Goal: Task Accomplishment & Management: Use online tool/utility

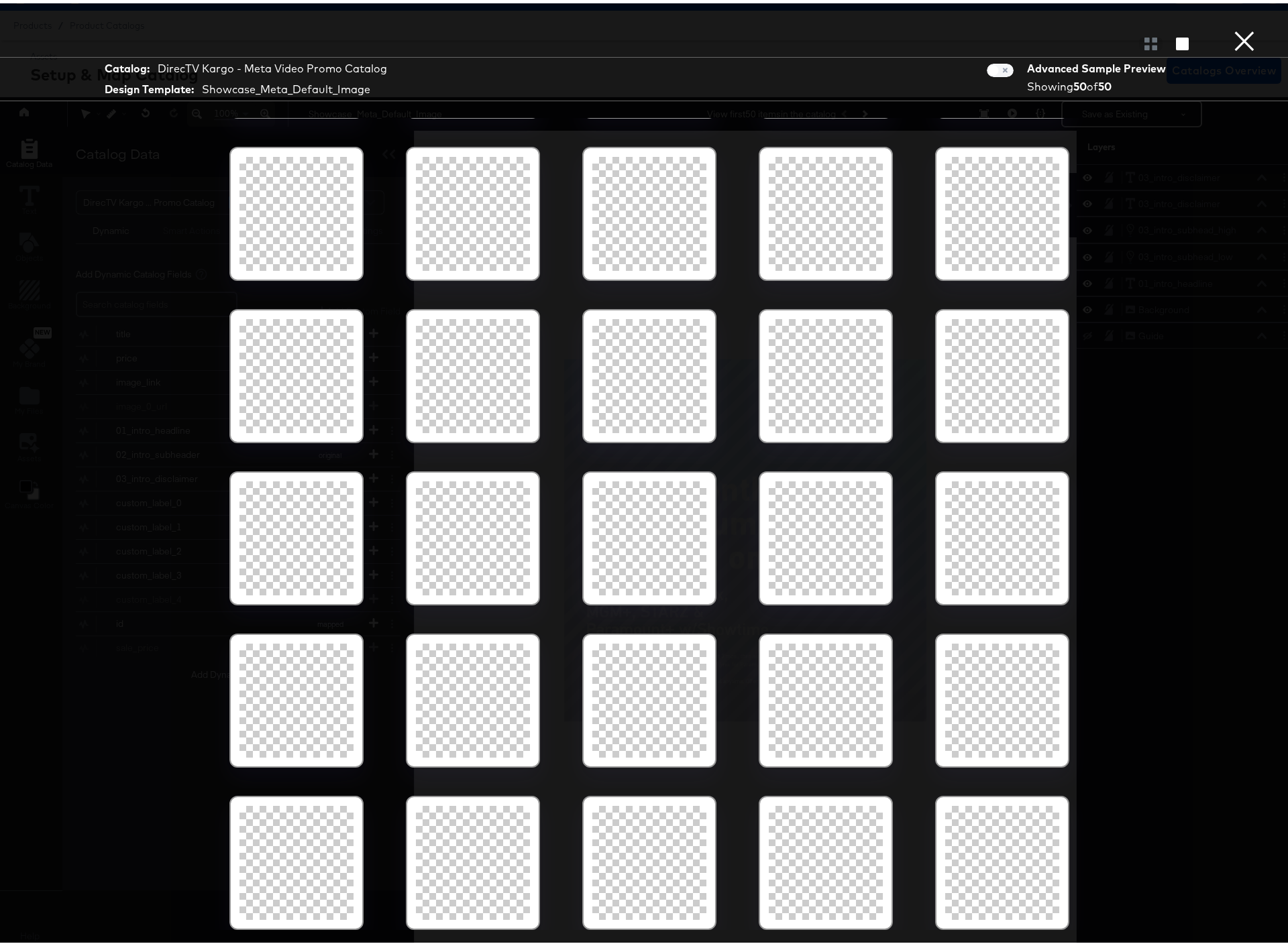
scroll to position [793, 0]
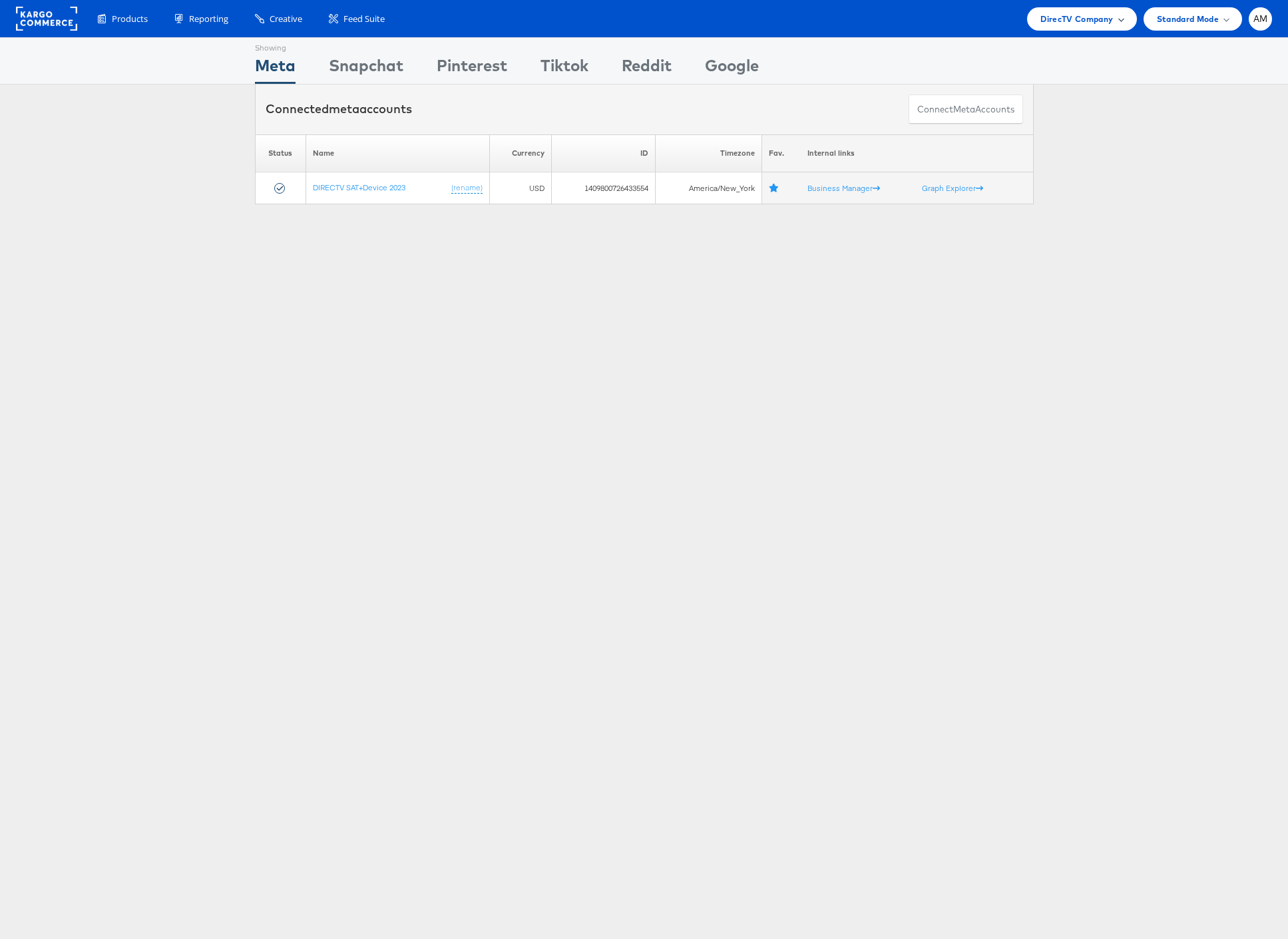
click at [1099, 21] on span "DirecTV Company" at bounding box center [1077, 19] width 73 height 14
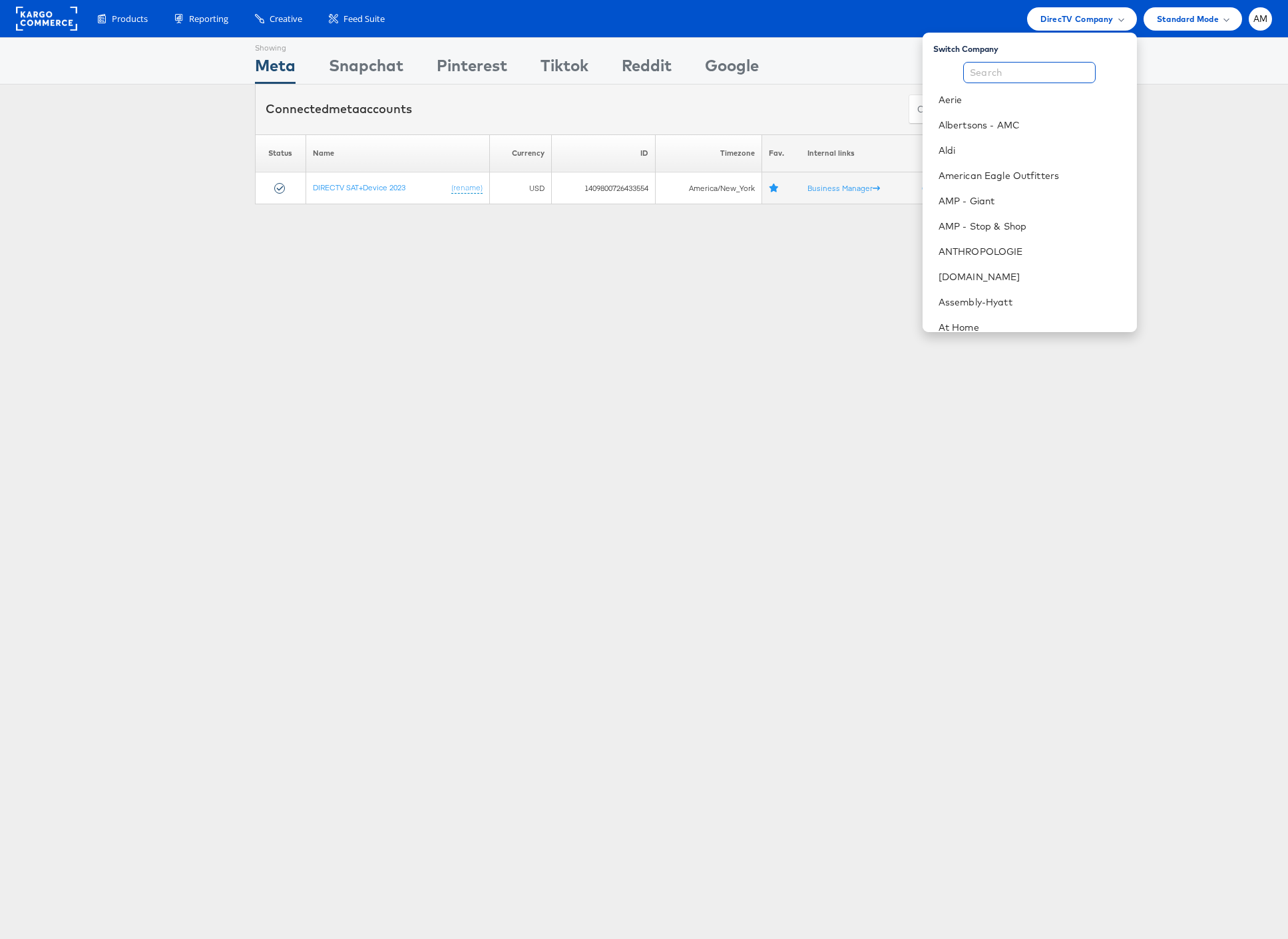
click at [1019, 73] on input "text" at bounding box center [1029, 72] width 132 height 21
click at [951, 139] on li "Aldi" at bounding box center [1029, 151] width 215 height 25
click at [966, 148] on link "Aldi" at bounding box center [1032, 150] width 188 height 13
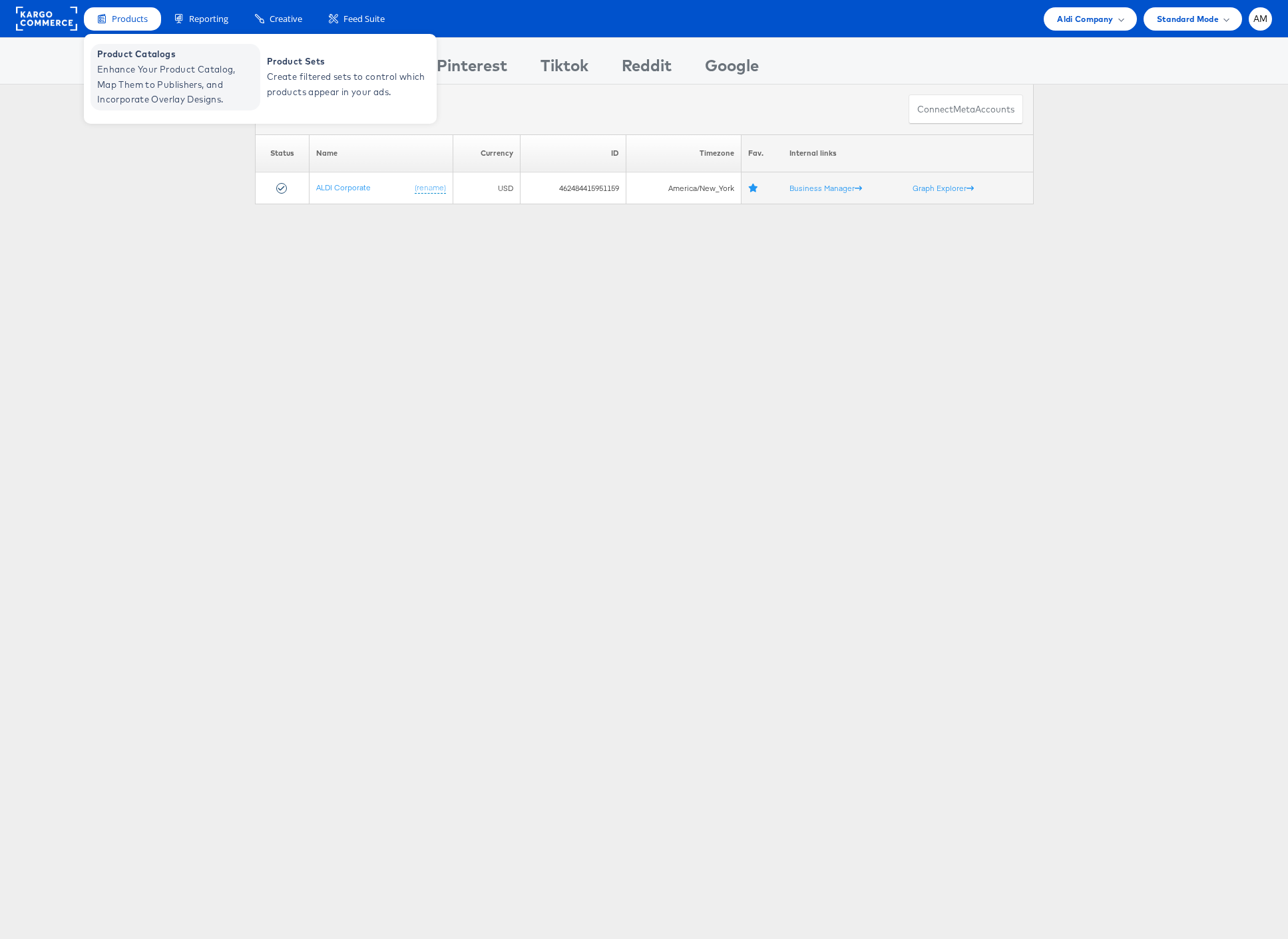
click at [148, 76] on span "Enhance Your Product Catalog, Map Them to Publishers, and Incorporate Overlay D…" at bounding box center [177, 84] width 160 height 45
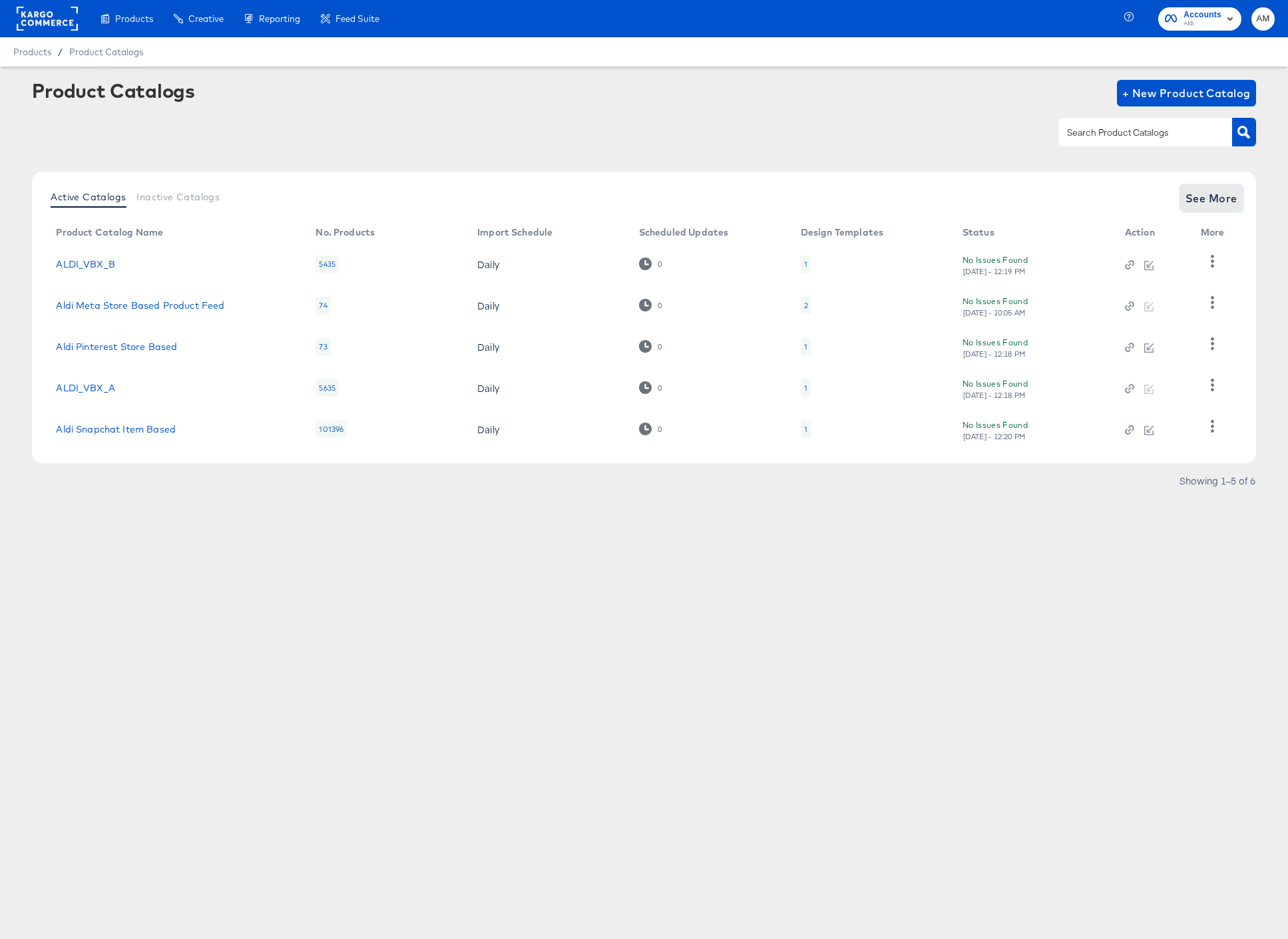
click at [1210, 195] on span "See More" at bounding box center [1211, 199] width 52 height 19
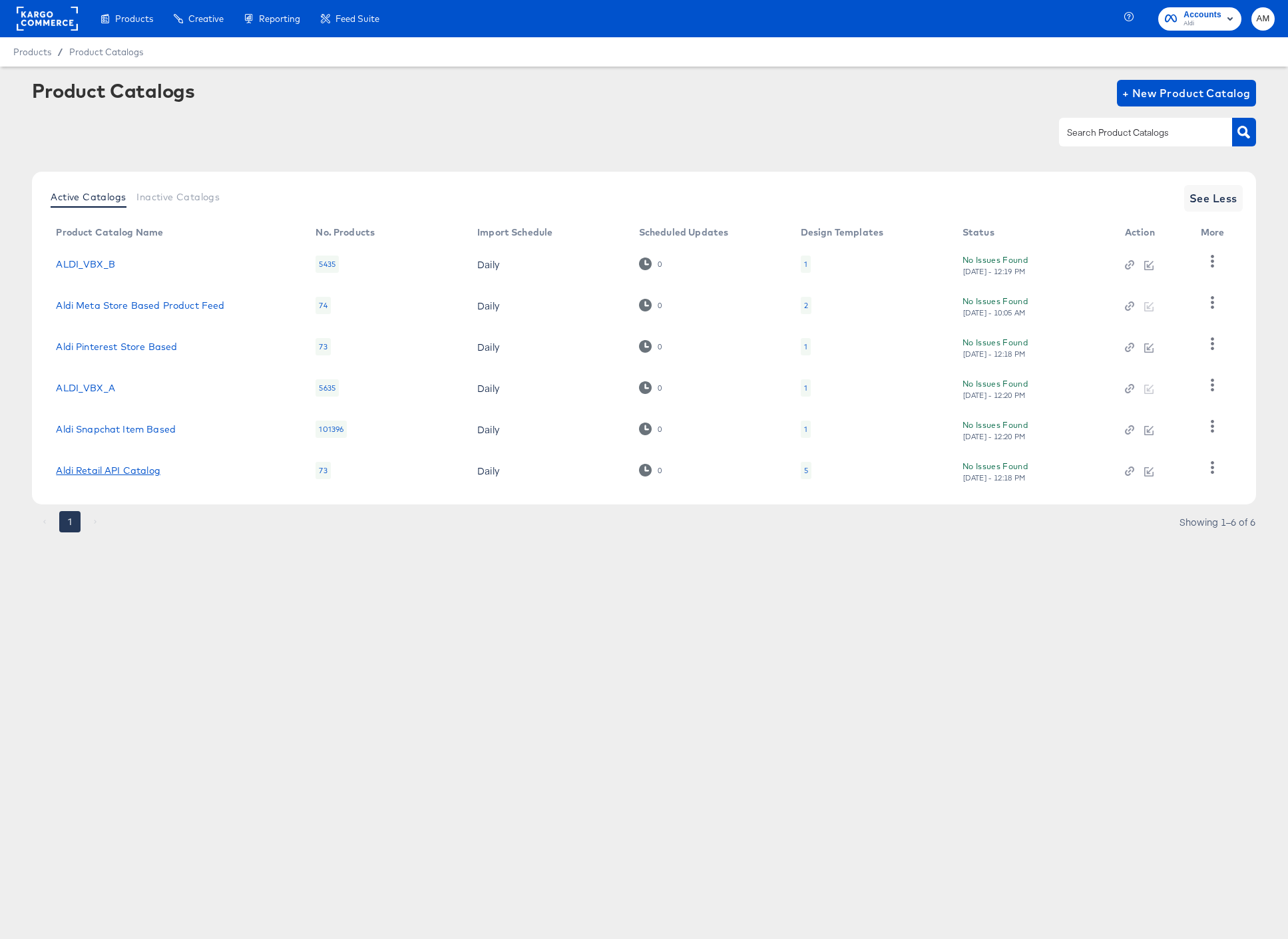
click at [122, 469] on link "Aldi Retail API Catalog" at bounding box center [108, 470] width 104 height 10
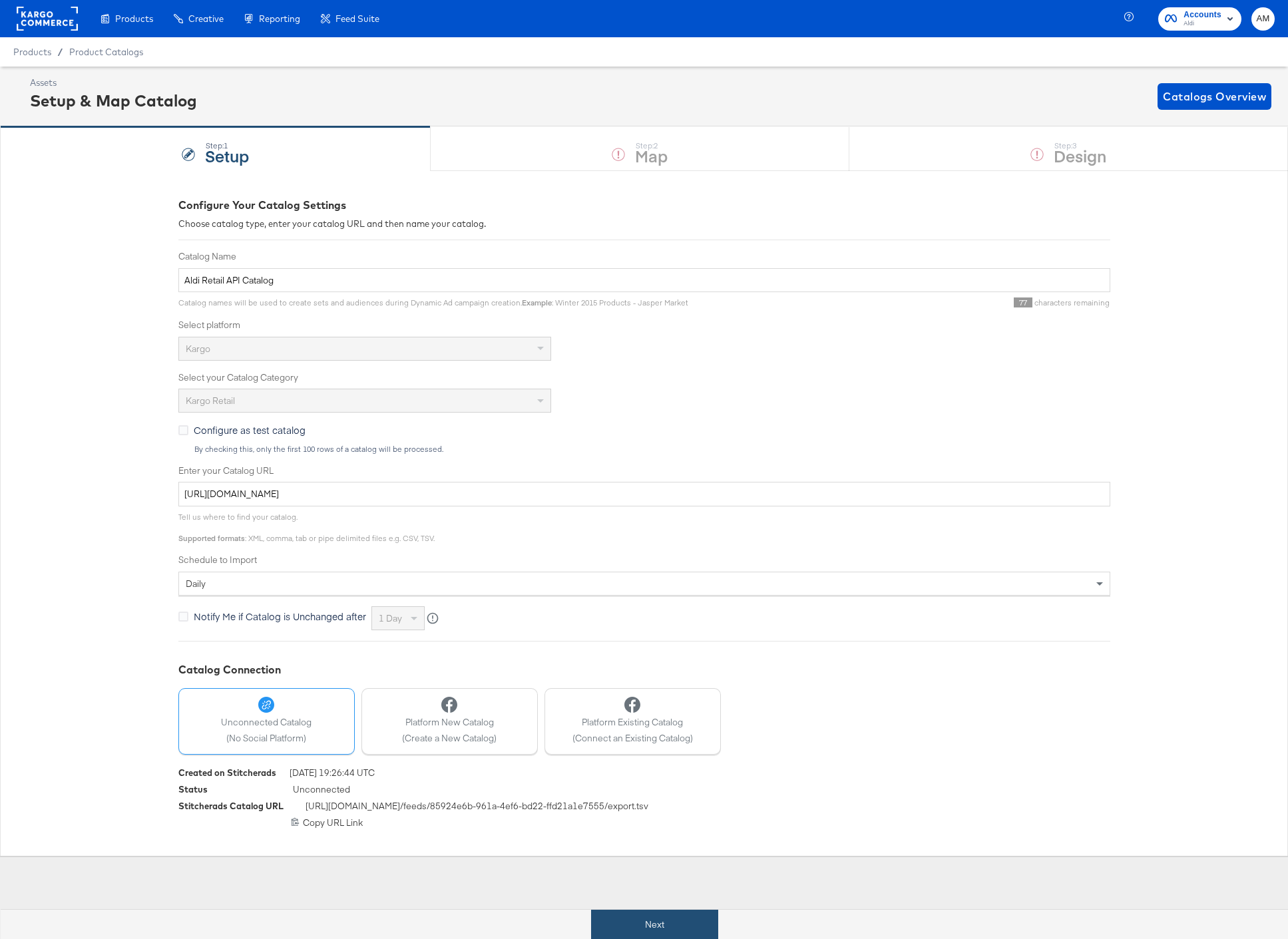
click at [634, 926] on button "Next" at bounding box center [654, 925] width 127 height 30
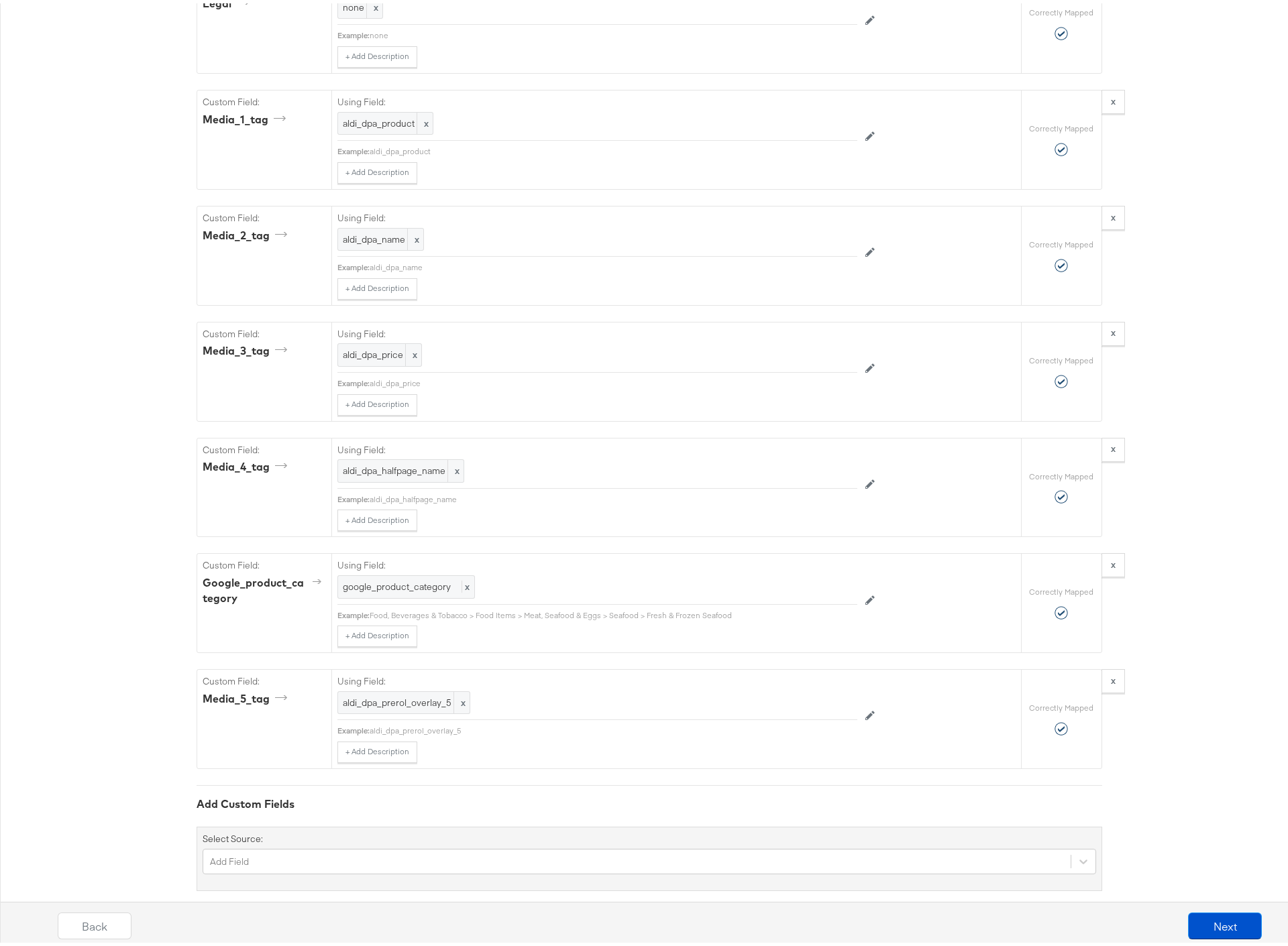
scroll to position [1982, 0]
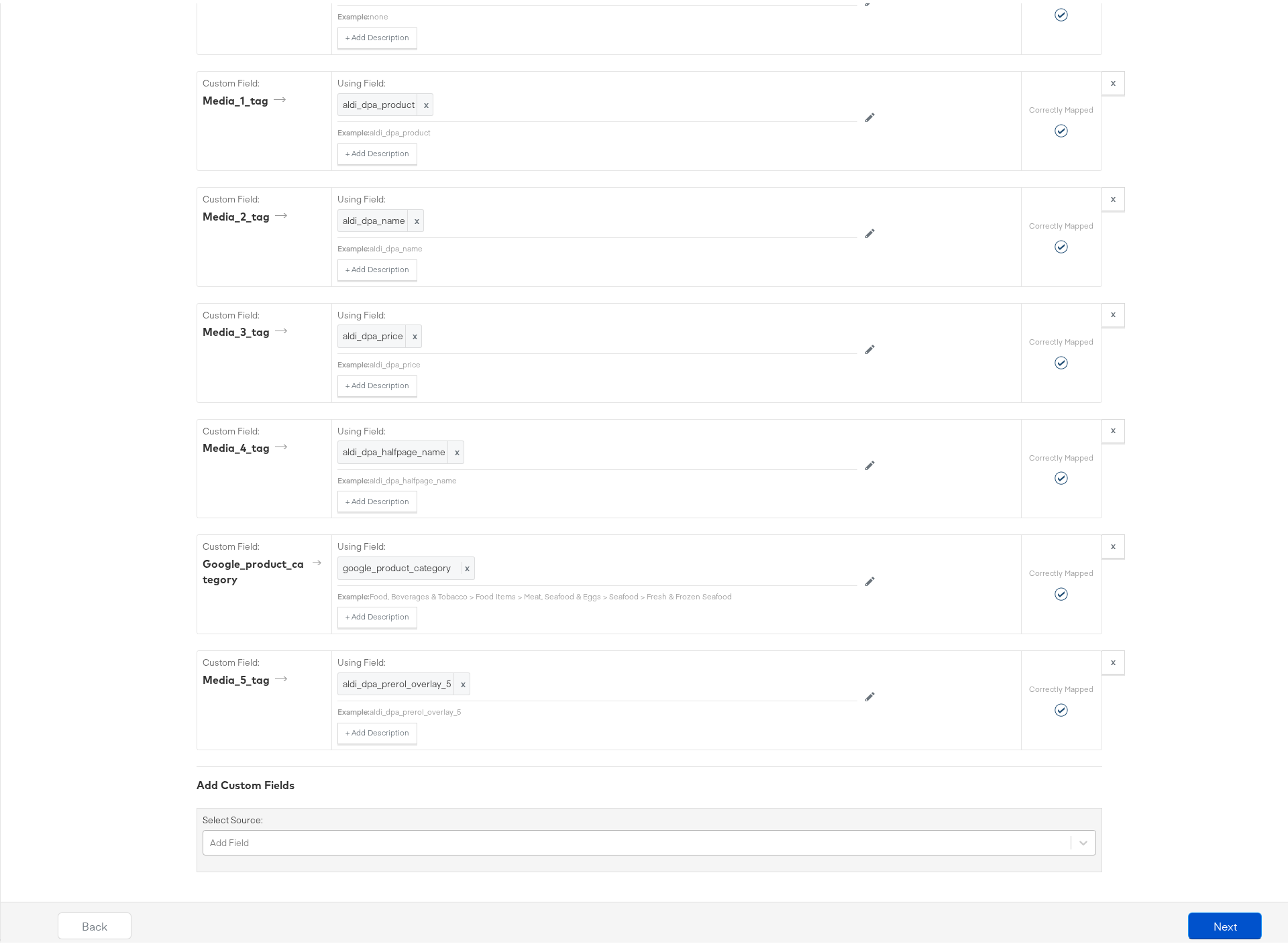
click at [351, 837] on div "Add Field" at bounding box center [649, 840] width 894 height 26
type input "a"
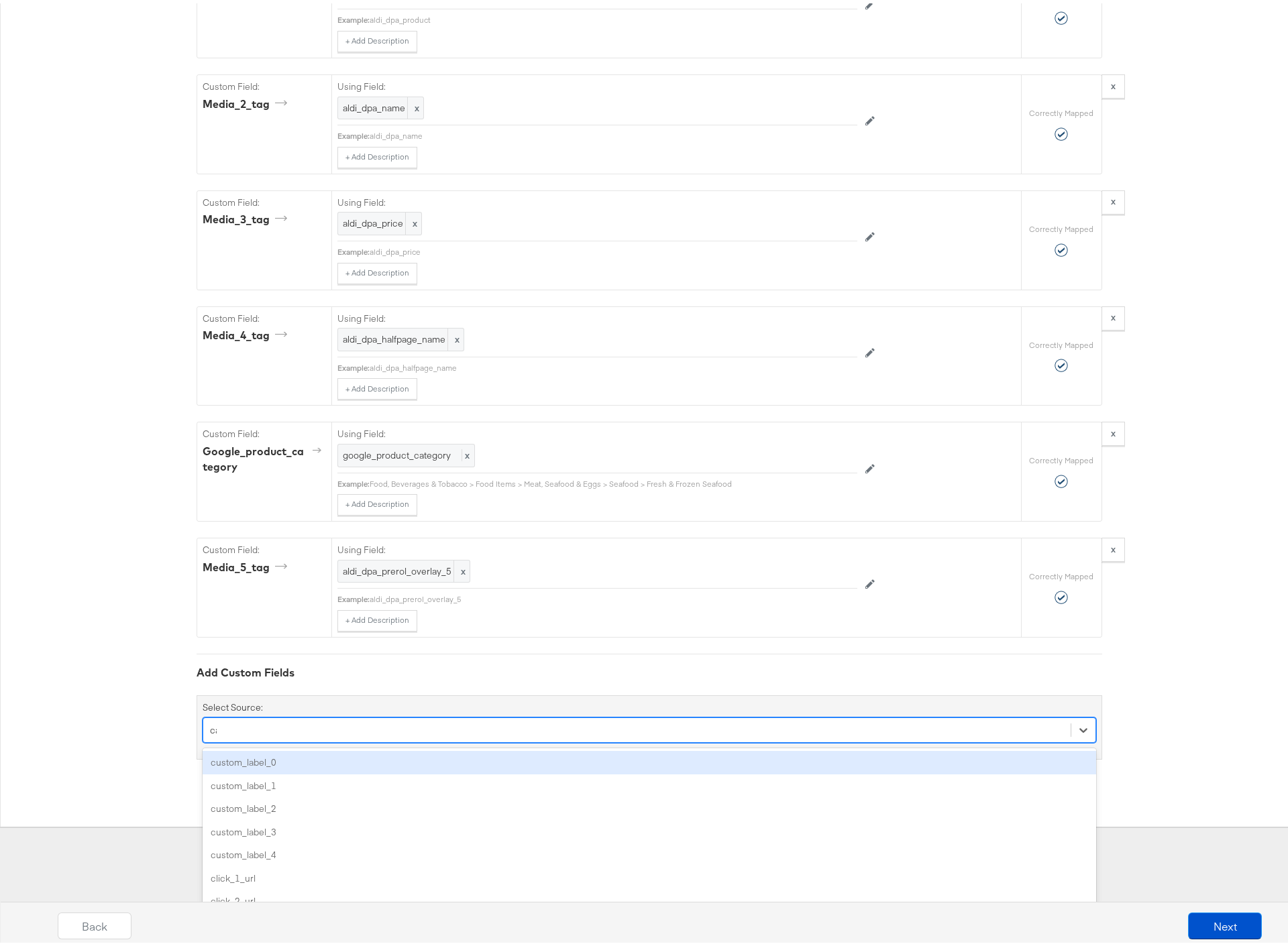
scroll to position [1982, 0]
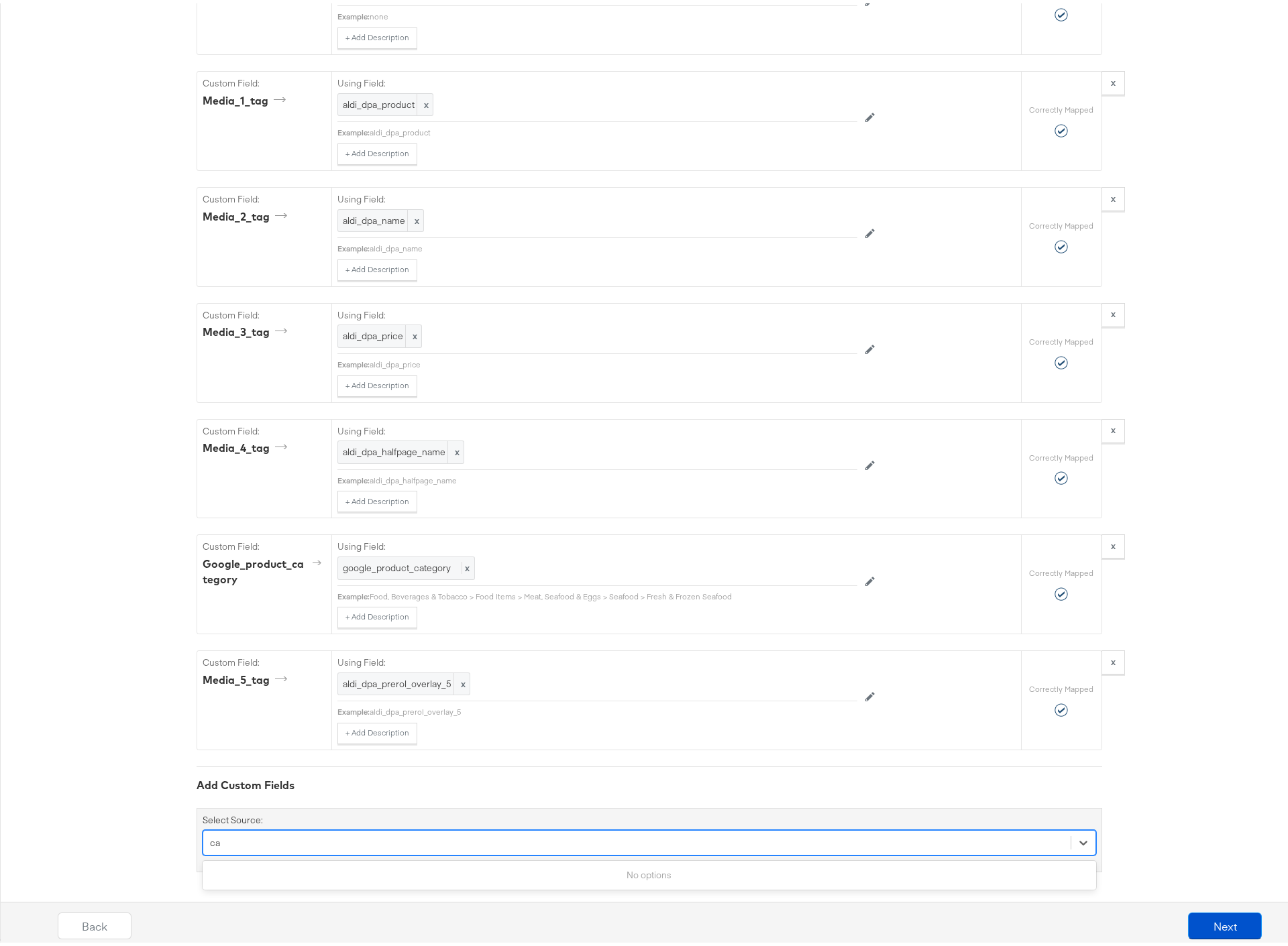
type input "c"
type input "p"
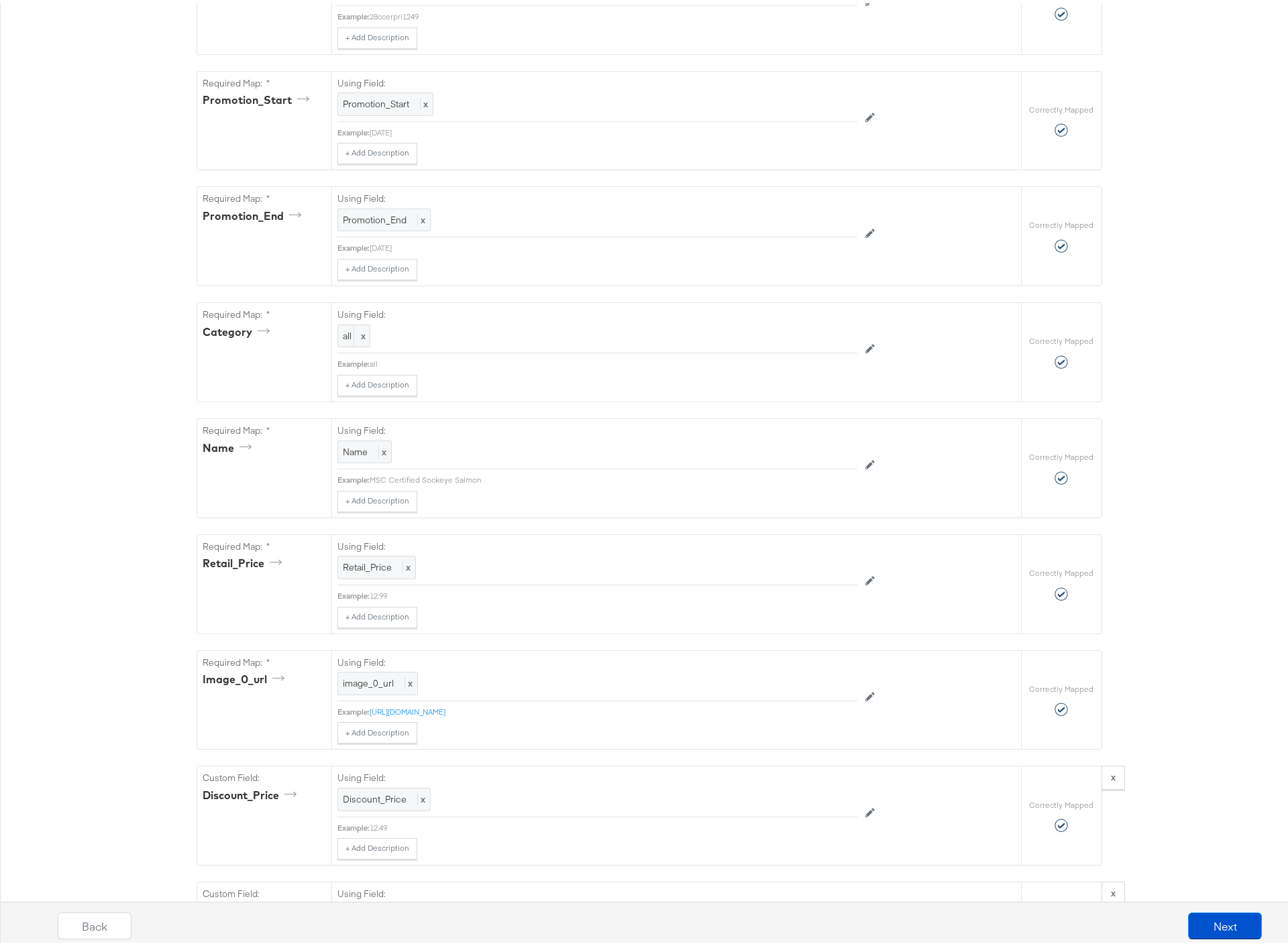
scroll to position [311, 0]
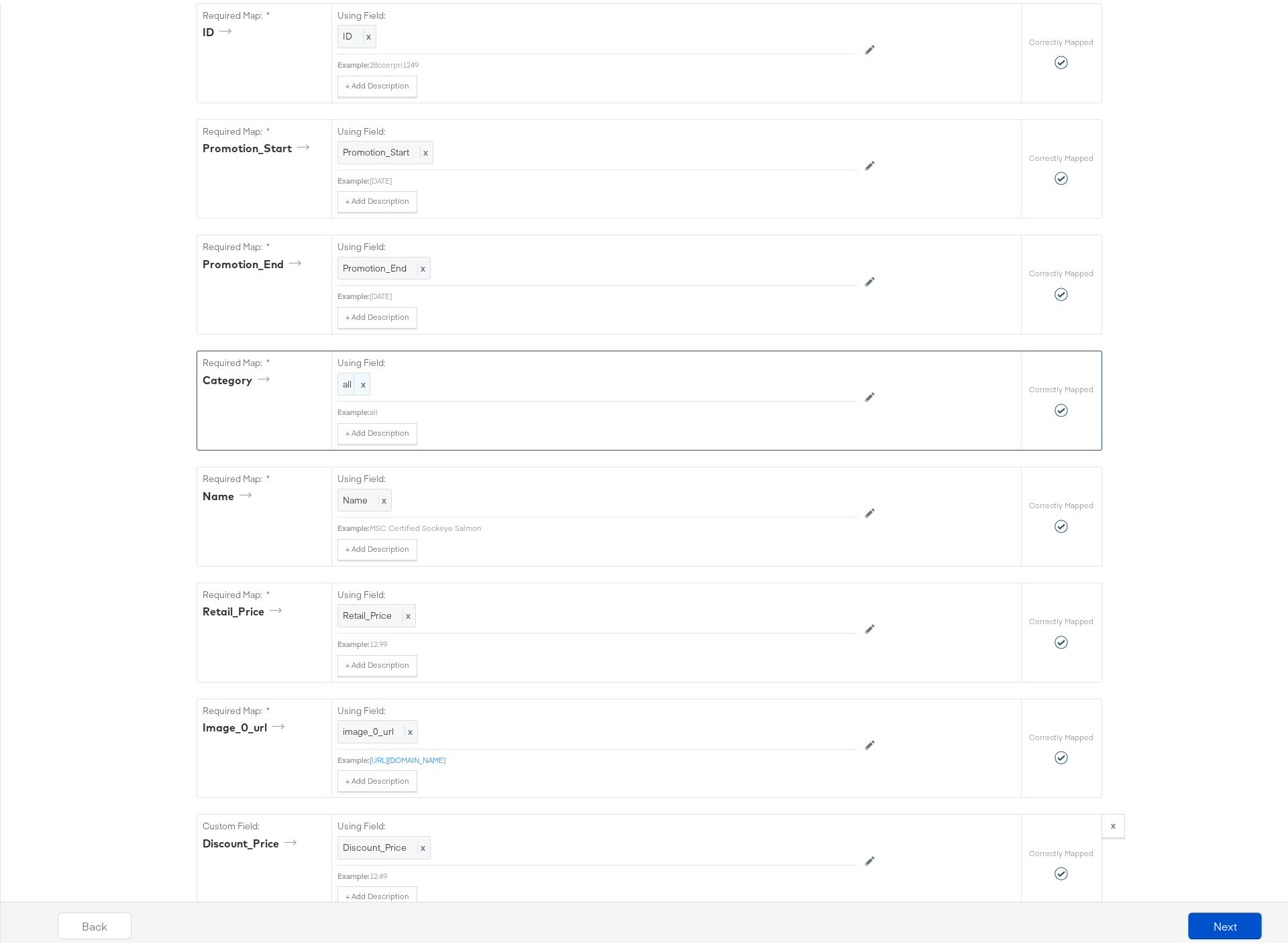
click at [343, 383] on span "all" at bounding box center [354, 382] width 22 height 13
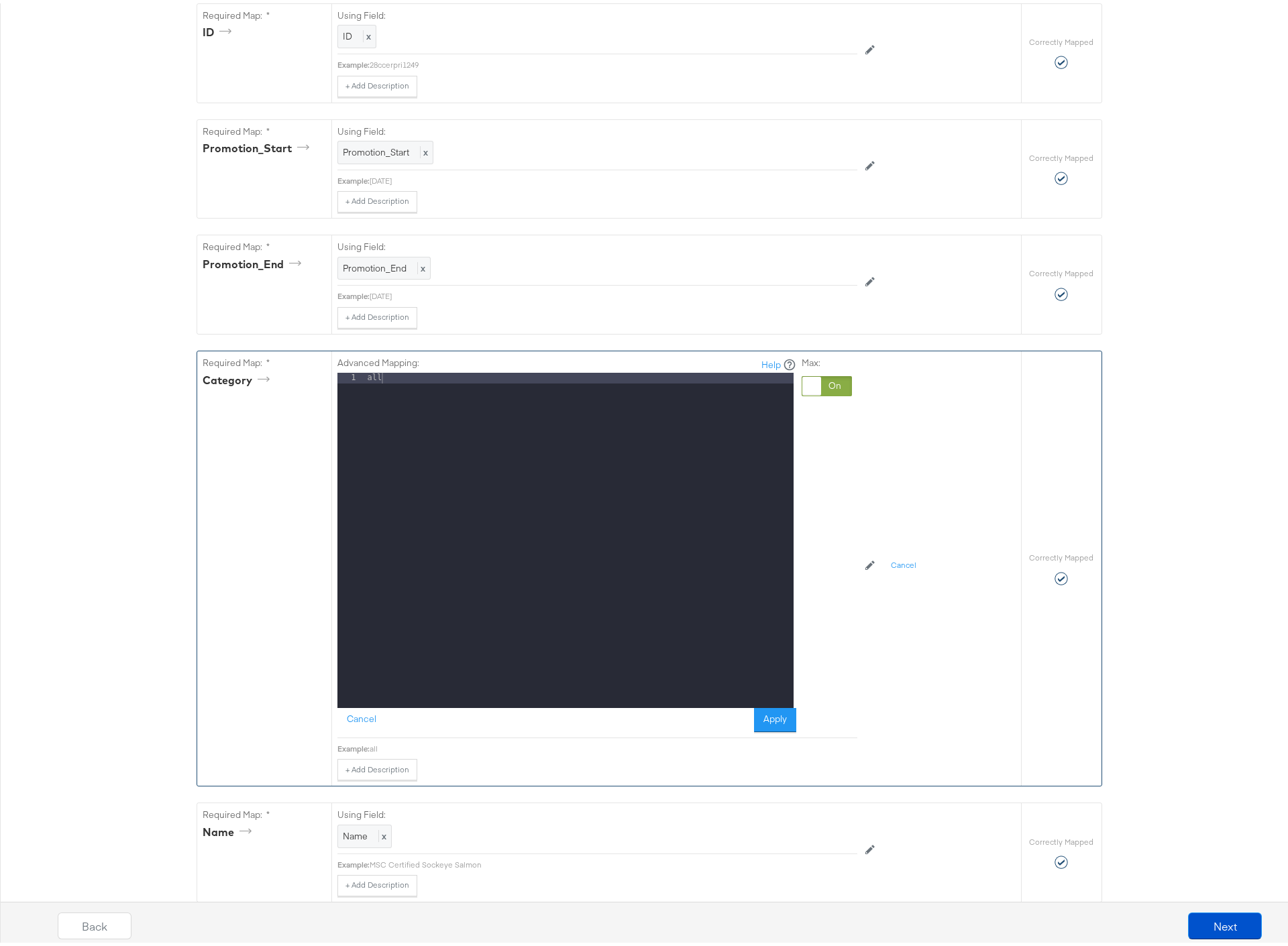
click at [881, 436] on div "Advanced Mapping: Help 1 all XXXXXXXXXXXXXXXXXXXXXXXXXXXXXXXXXXXXXXXXXXXXXXXXXX…" at bounding box center [631, 563] width 587 height 429
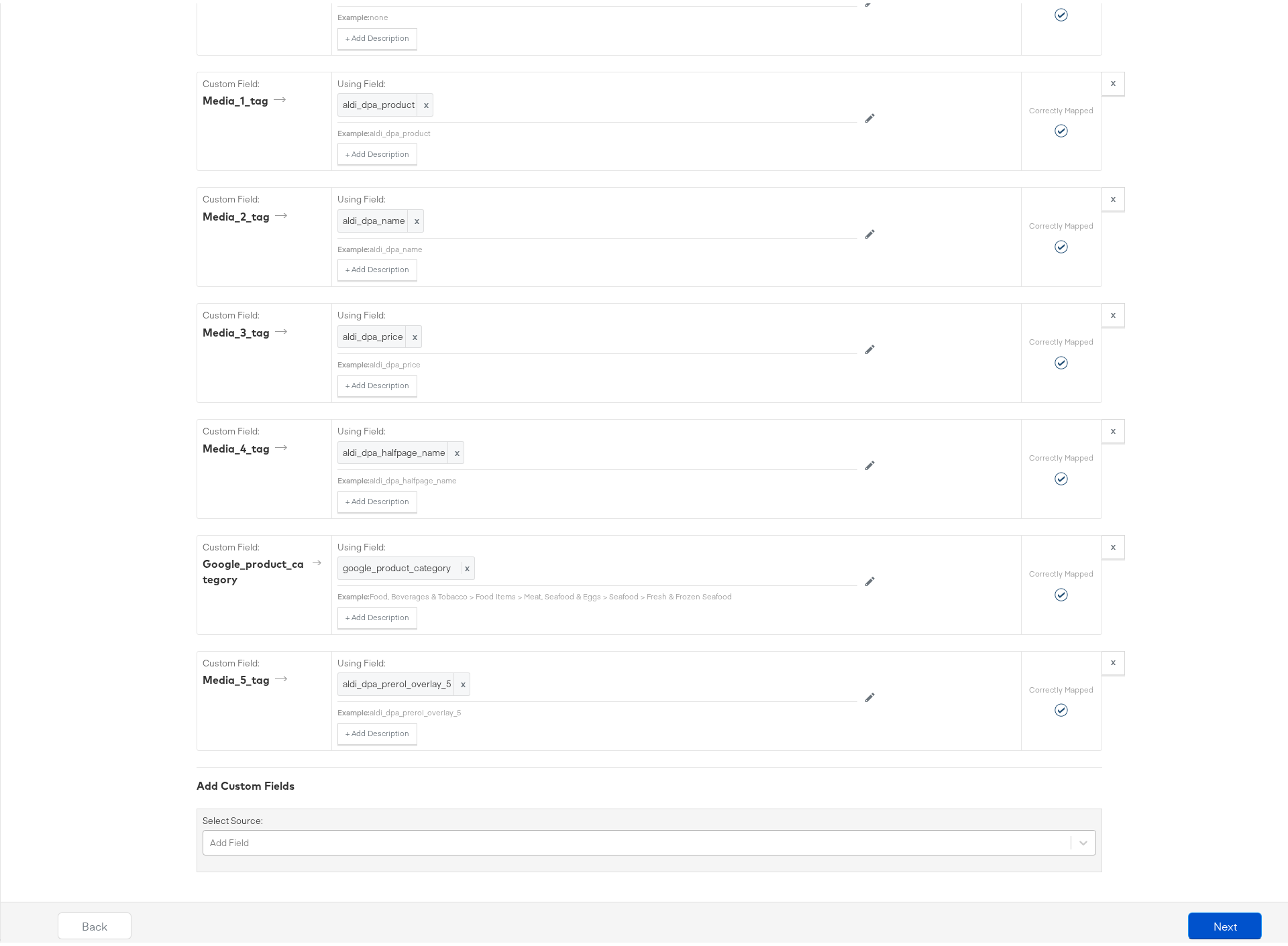
scroll to position [2432, 0]
click at [255, 845] on div "Add Field" at bounding box center [649, 840] width 894 height 26
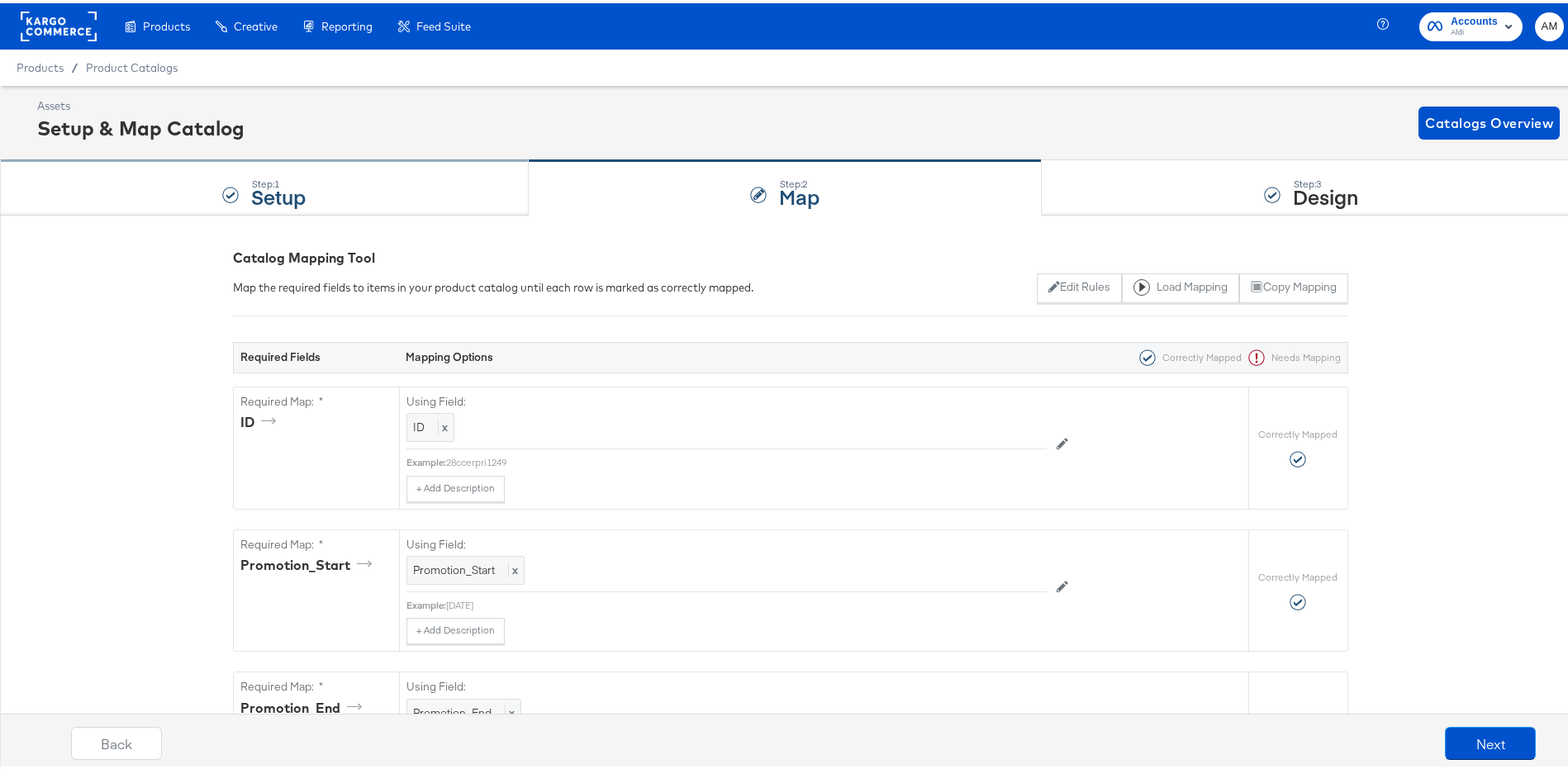
click at [364, 187] on div "Step: 1 Setup" at bounding box center [264, 184] width 529 height 54
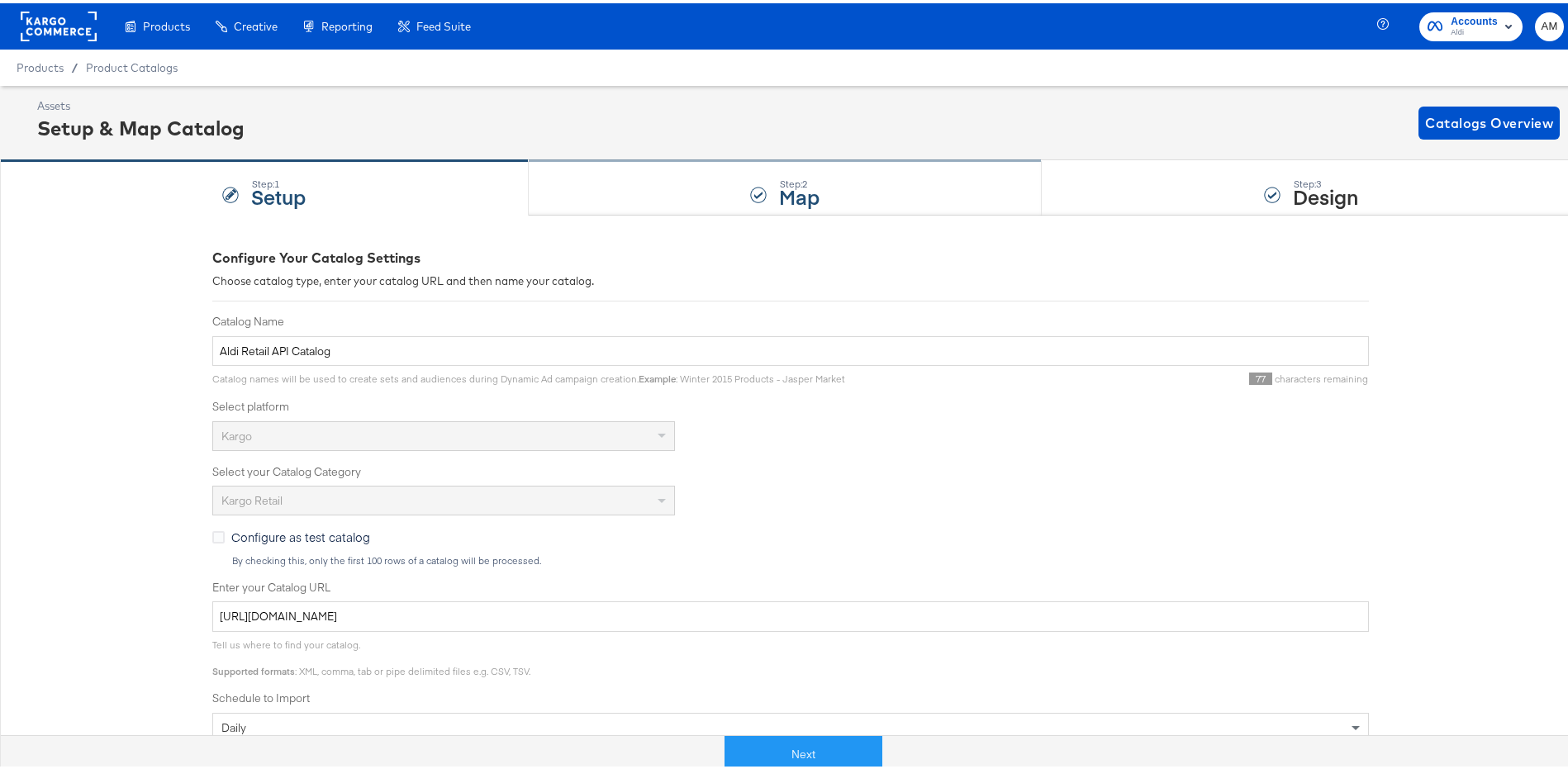
click at [597, 187] on div "Step: 2 Map" at bounding box center [785, 184] width 514 height 54
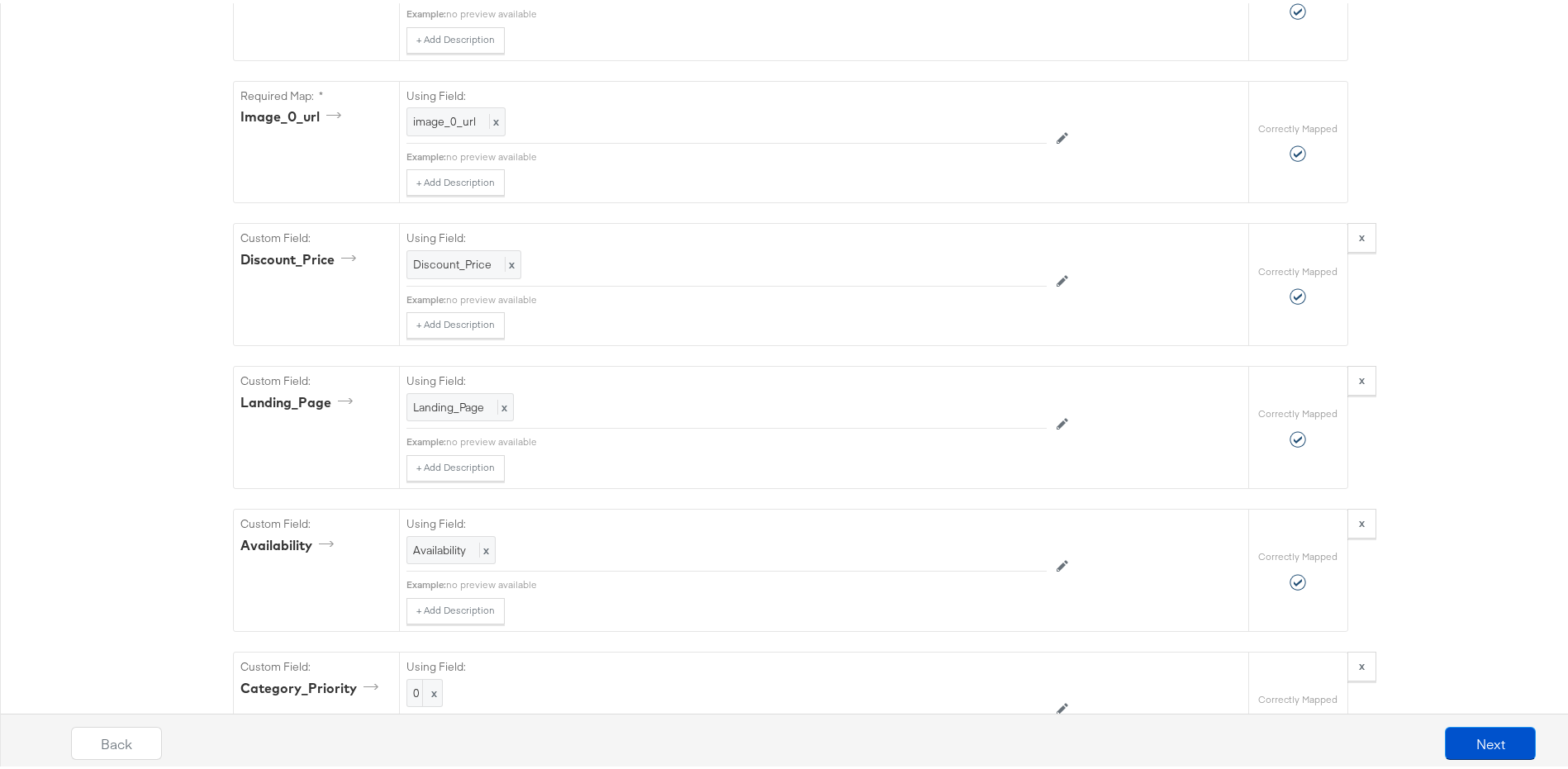
scroll to position [2838, 0]
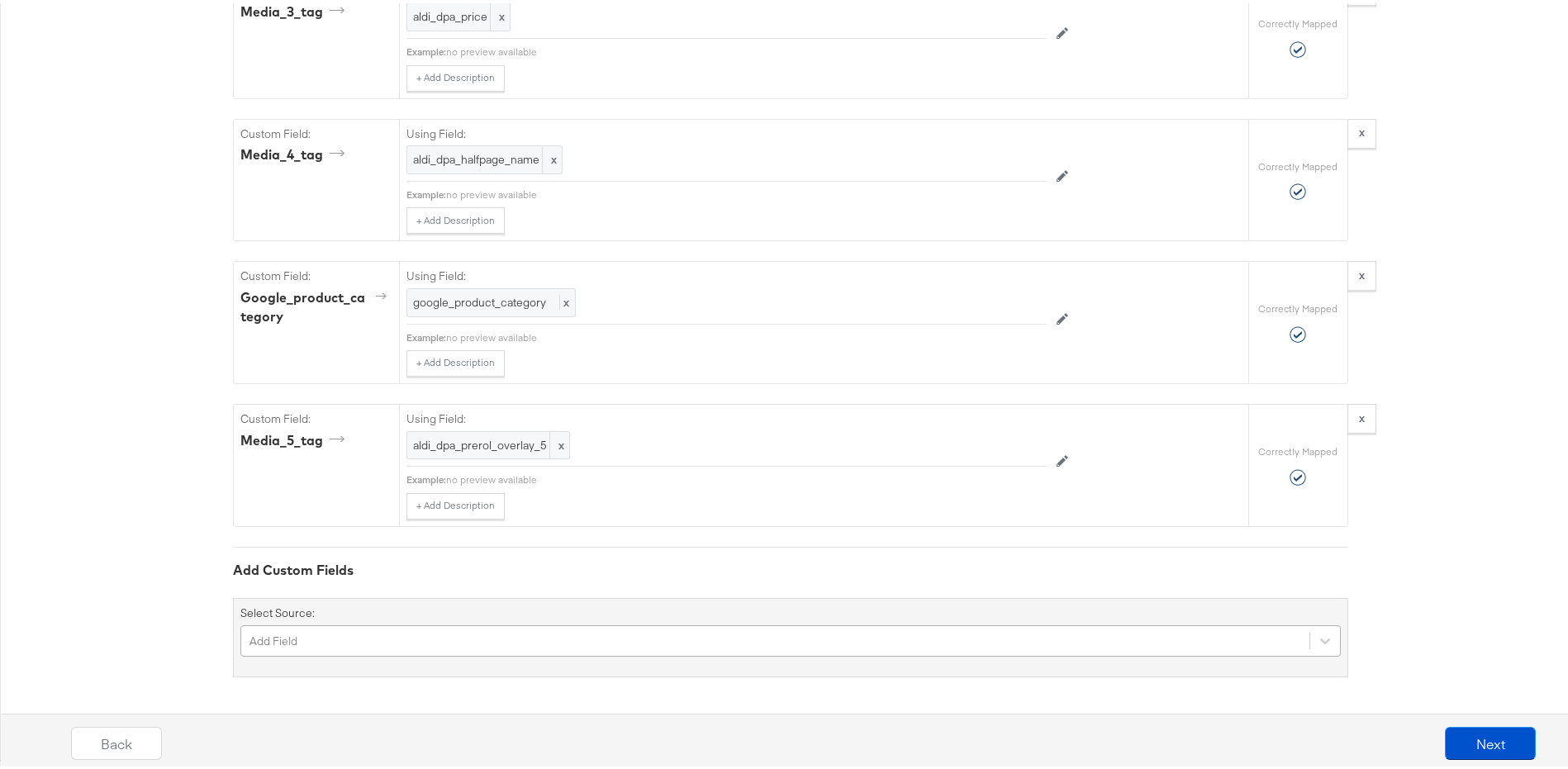
click at [354, 639] on div "Add Field" at bounding box center [789, 638] width 1100 height 31
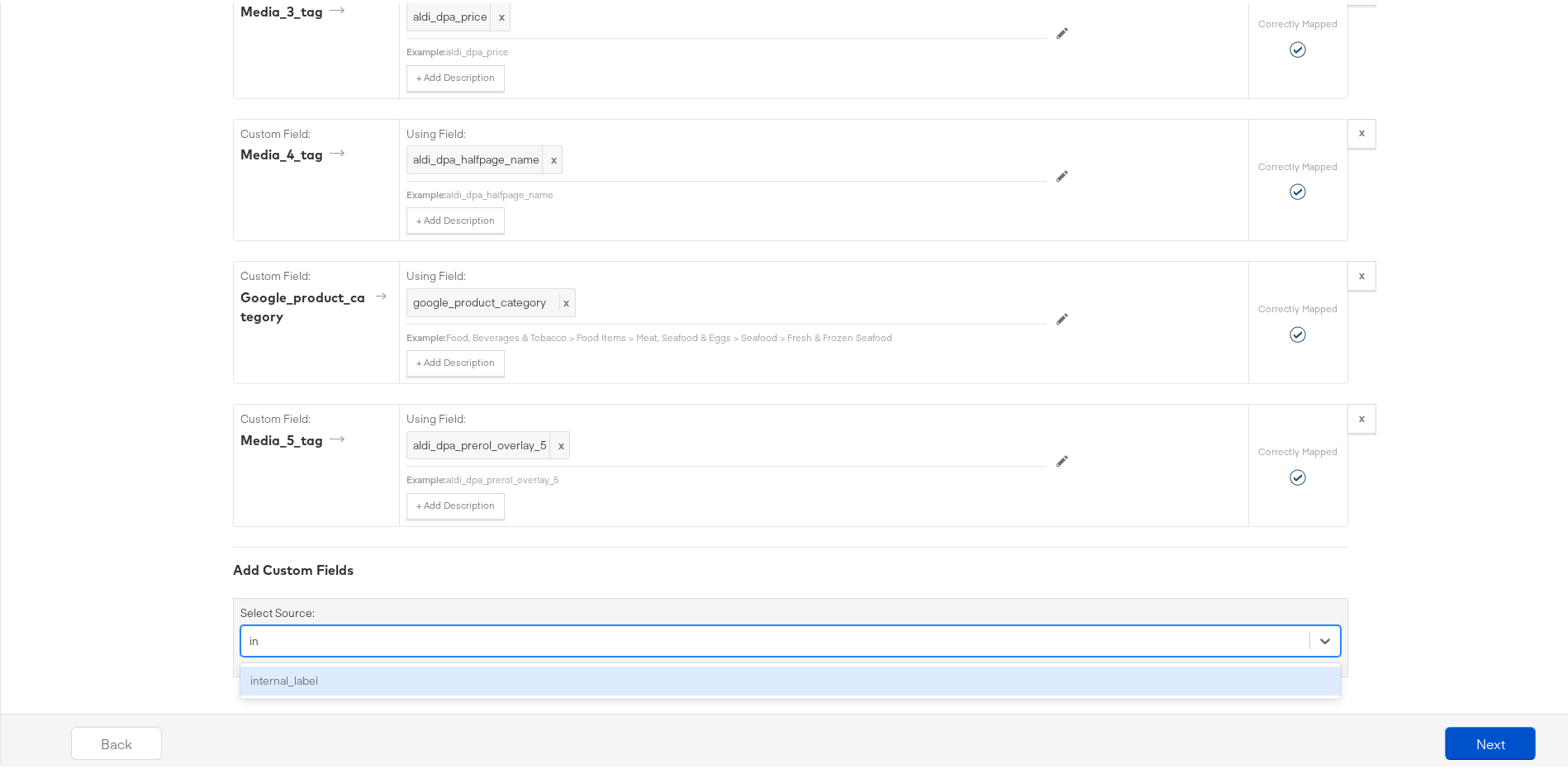
type input "int"
click at [301, 677] on div "internal_label" at bounding box center [789, 678] width 1100 height 29
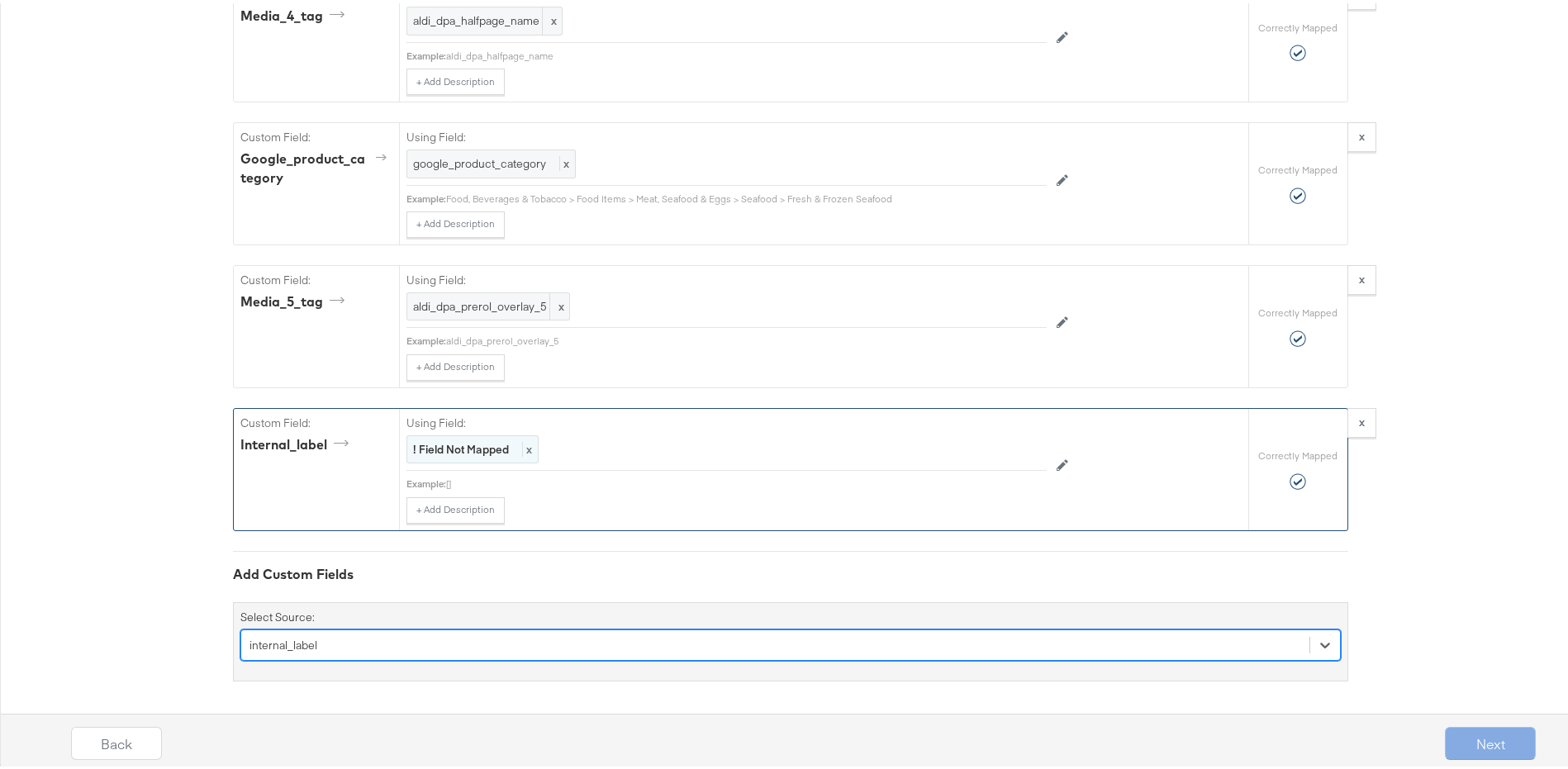
click at [416, 442] on strong "! Field Not Mapped" at bounding box center [460, 445] width 95 height 15
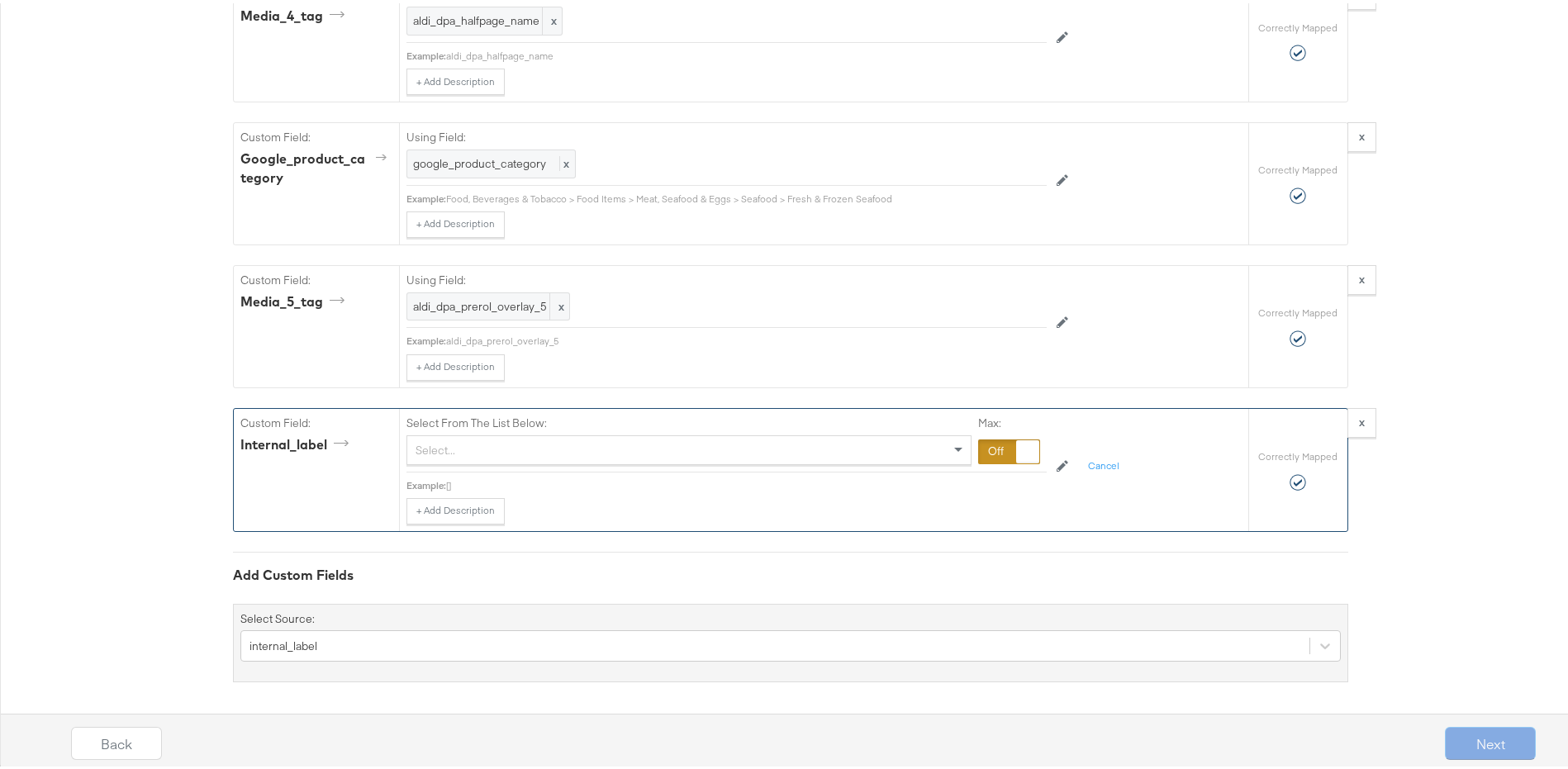
click at [416, 442] on div "Select..." at bounding box center [688, 446] width 563 height 29
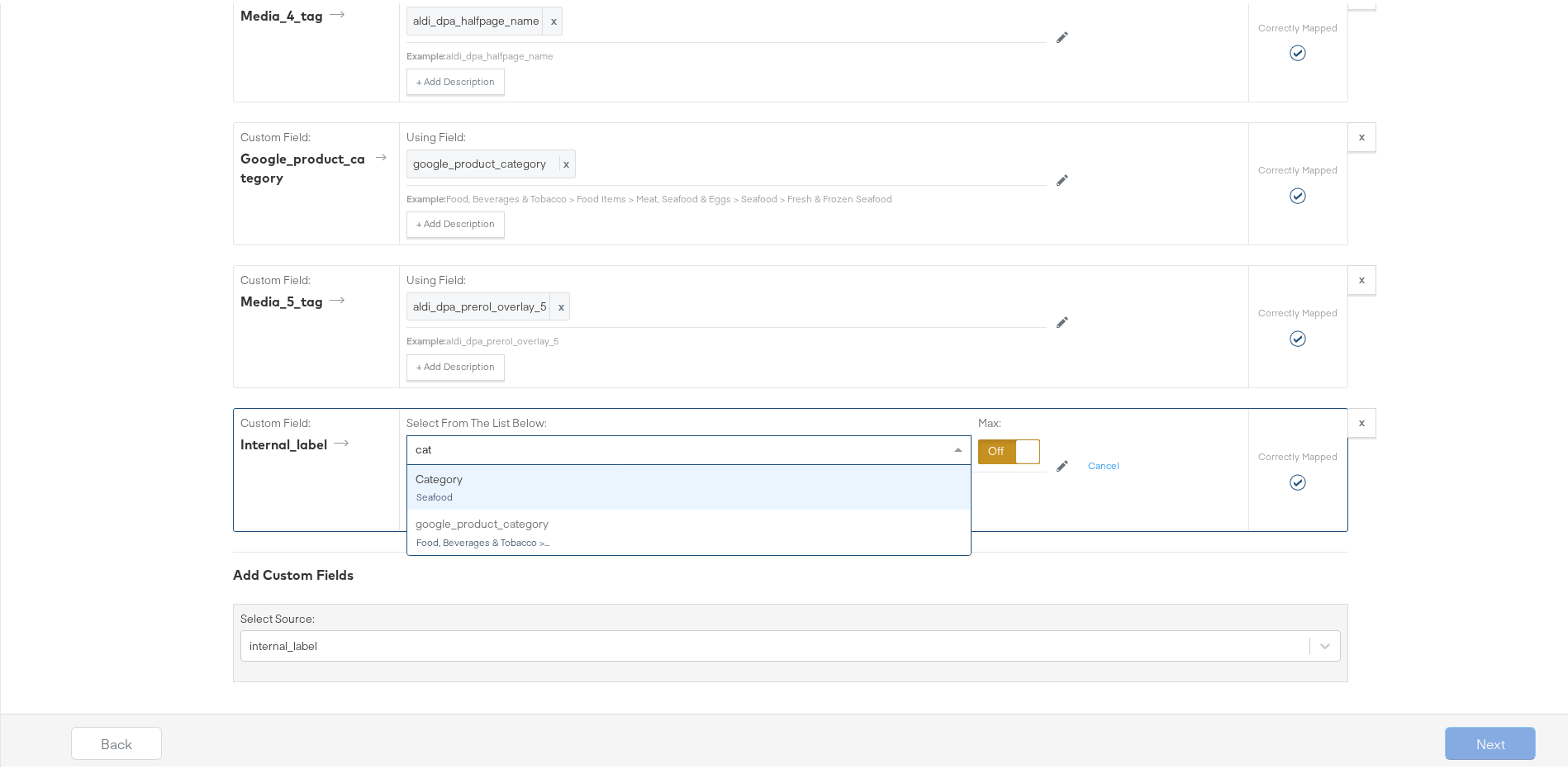
type input "cate"
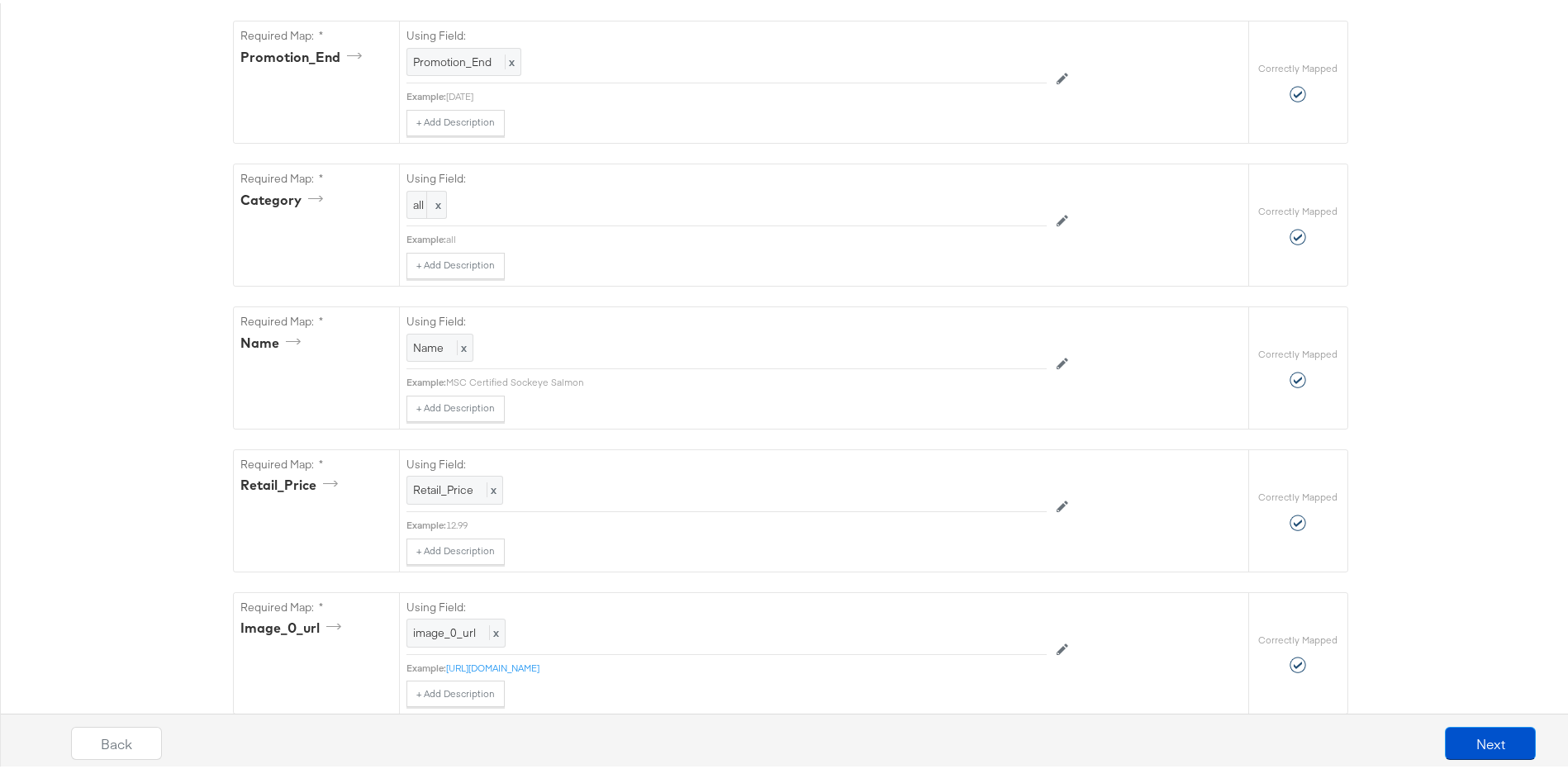
scroll to position [0, 0]
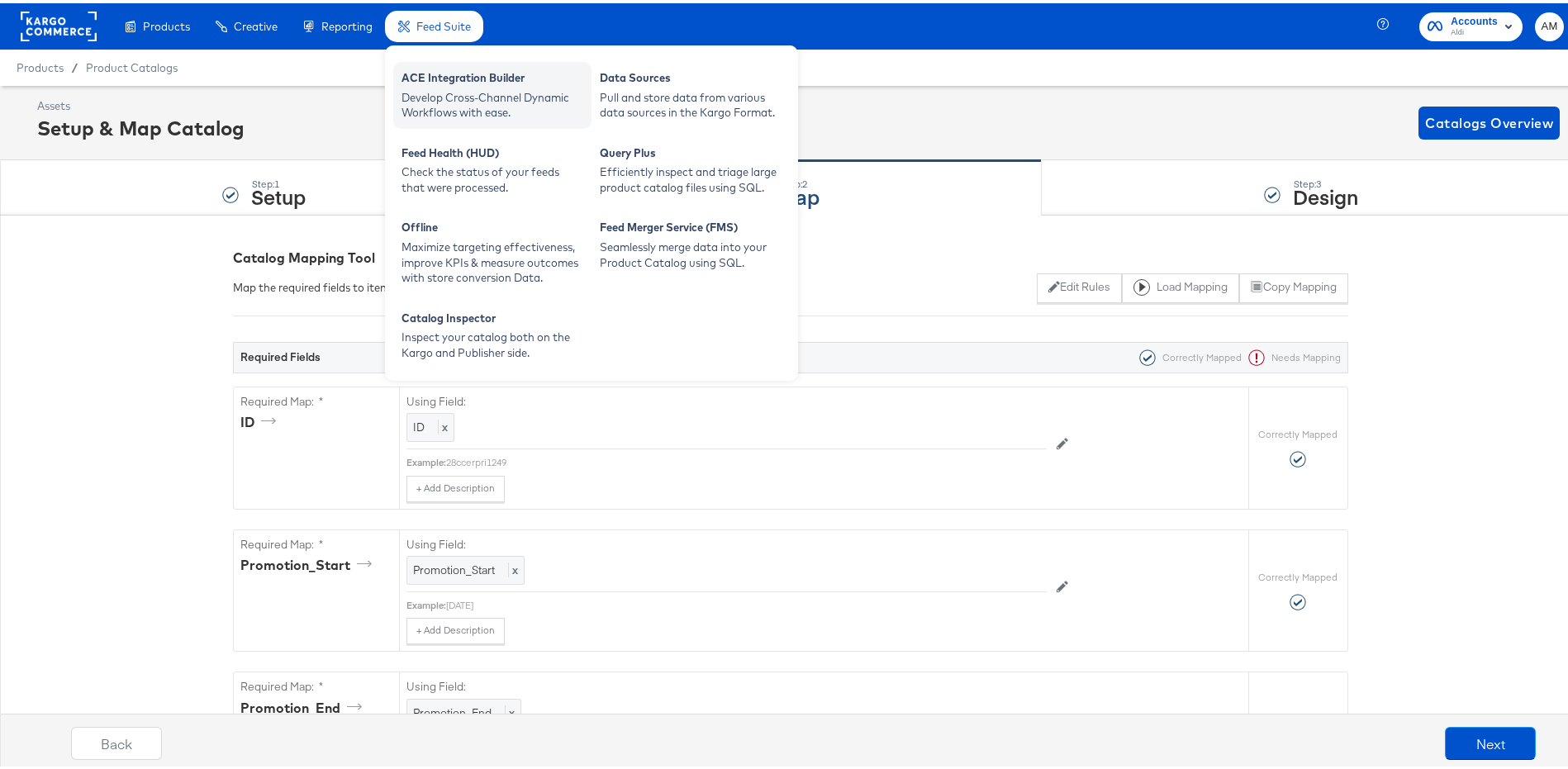
click at [439, 83] on div "ACE Integration Builder" at bounding box center [492, 77] width 182 height 20
